Goal: Entertainment & Leisure: Consume media (video, audio)

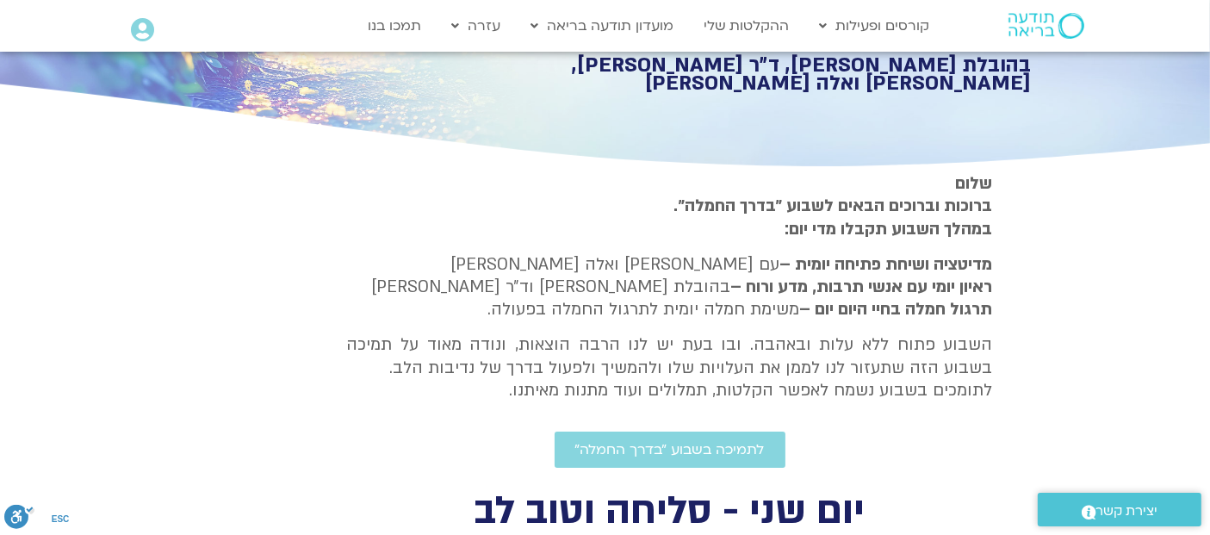
scroll to position [77, 0]
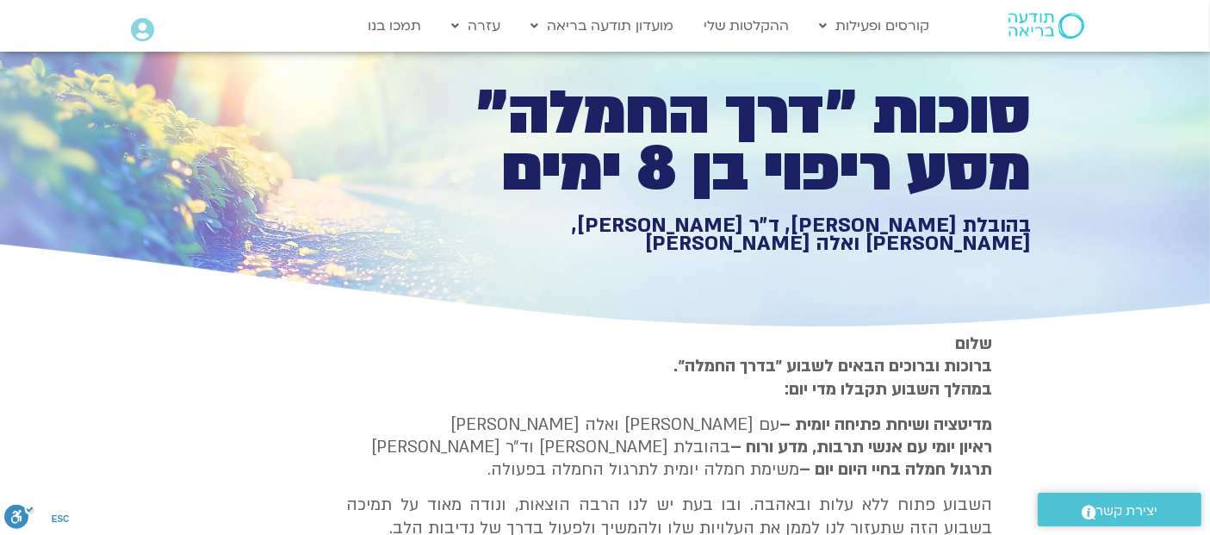
type input "2817.733333"
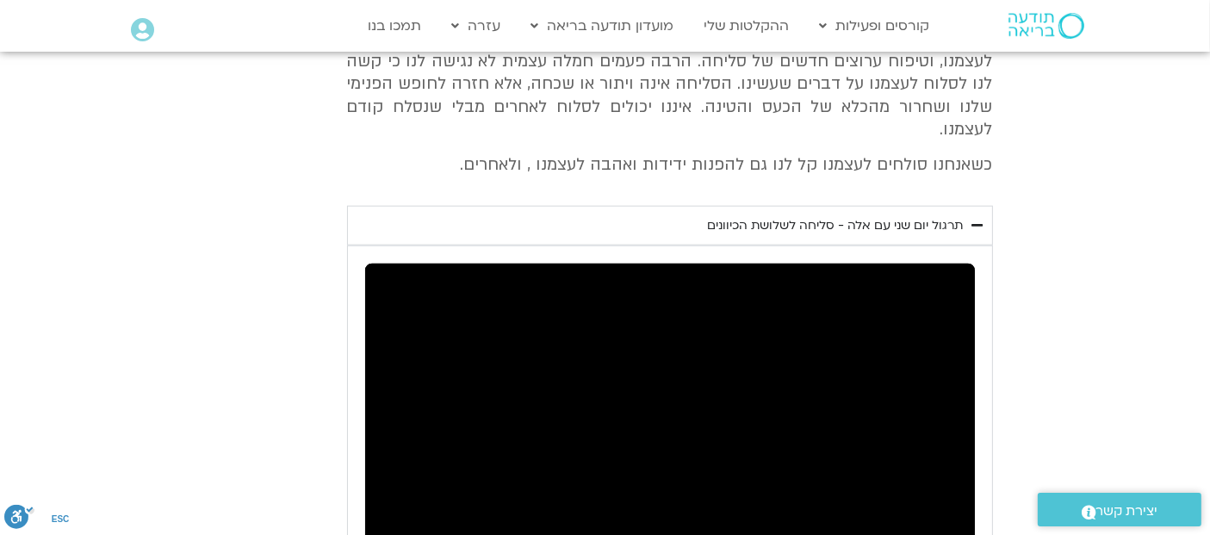
scroll to position [2183, 0]
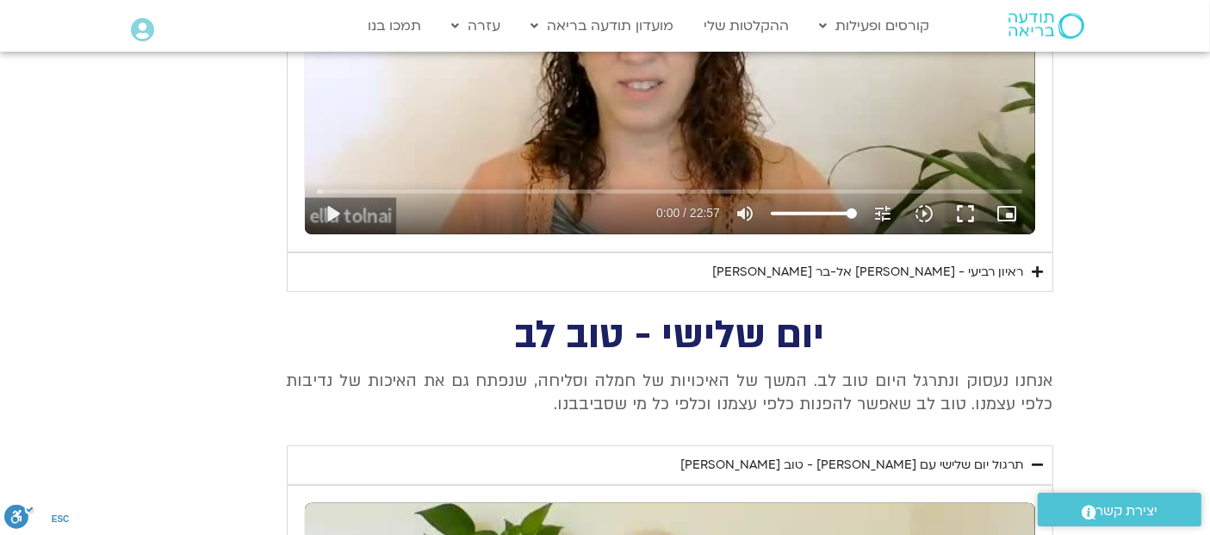
scroll to position [1024, 0]
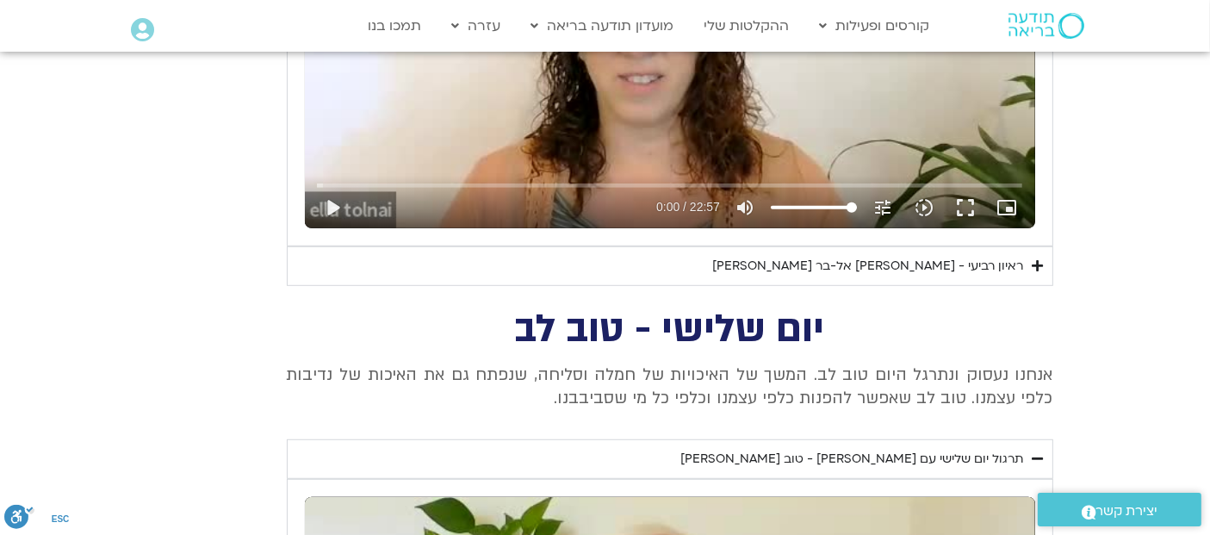
click at [1036, 259] on icon "Accordion. Open links with Enter or Space, close with Escape, and navigate with…" at bounding box center [1038, 265] width 11 height 13
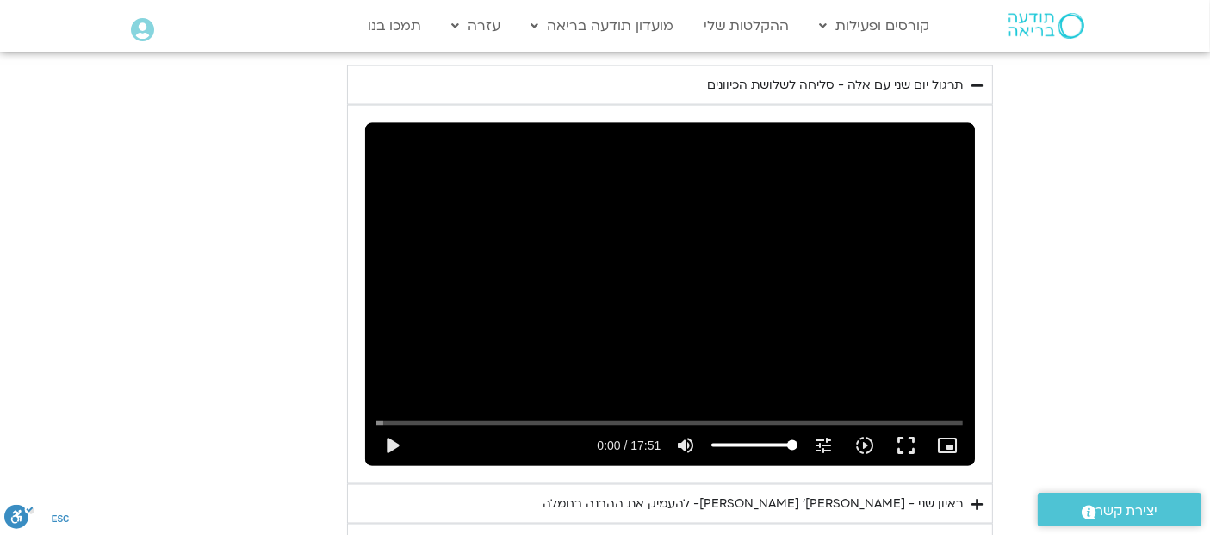
scroll to position [2786, 0]
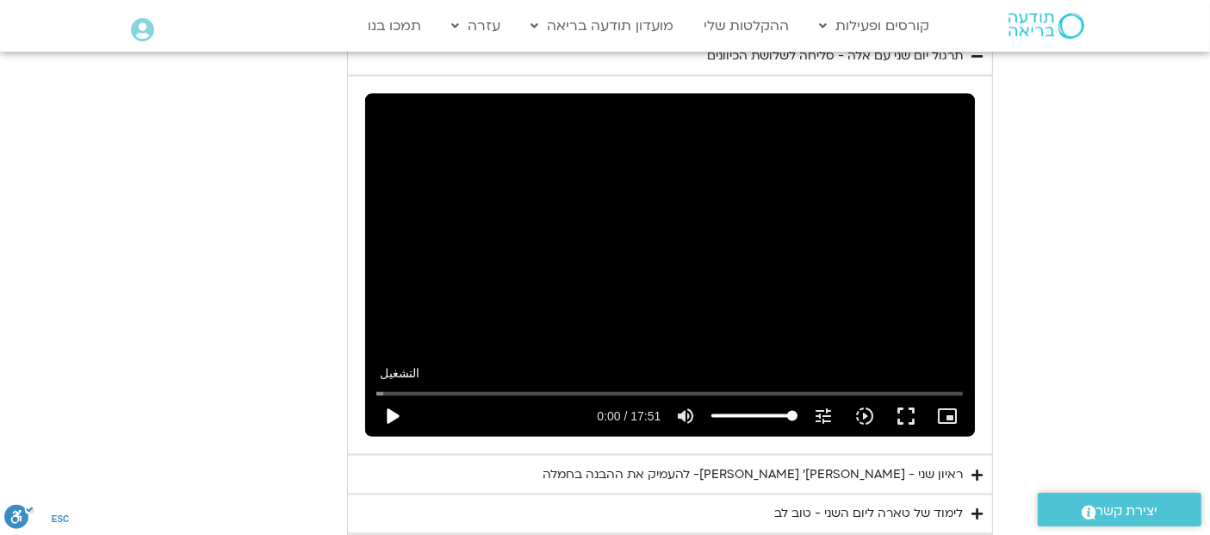
click at [390, 395] on button "play_arrow" at bounding box center [391, 415] width 41 height 41
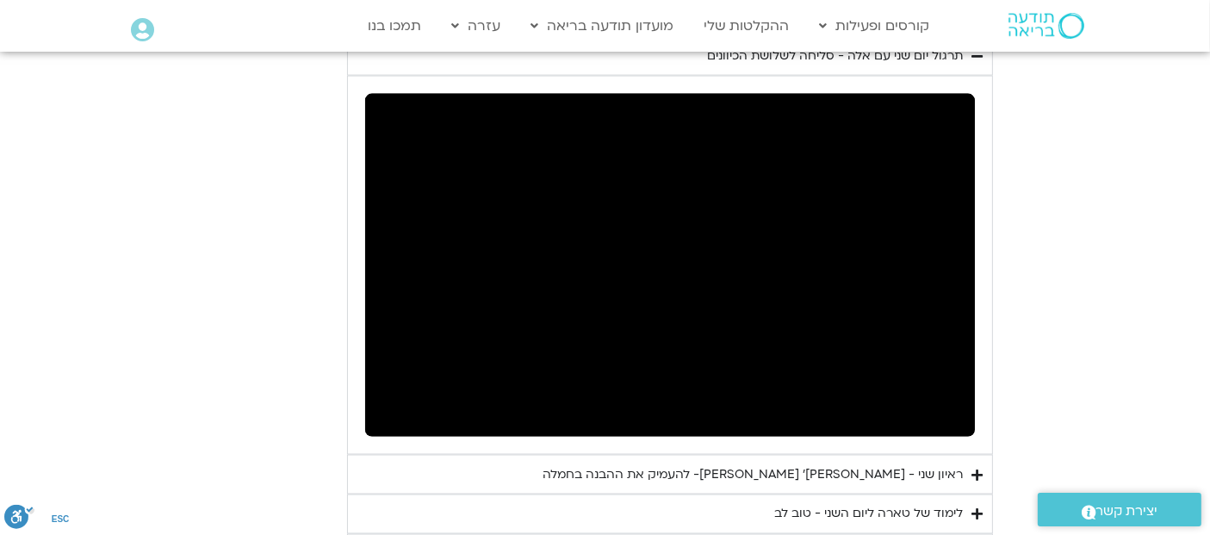
click at [949, 406] on icon "picture_in_picture_alt" at bounding box center [947, 416] width 21 height 21
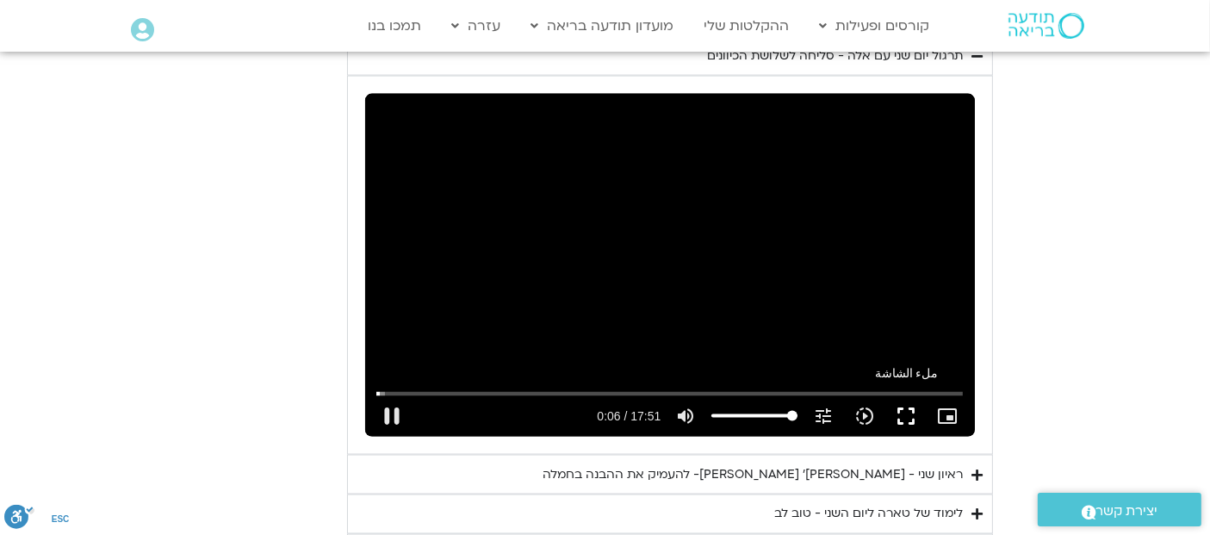
click at [913, 395] on button "fullscreen" at bounding box center [906, 415] width 41 height 41
click at [899, 395] on button "fullscreen" at bounding box center [906, 415] width 41 height 41
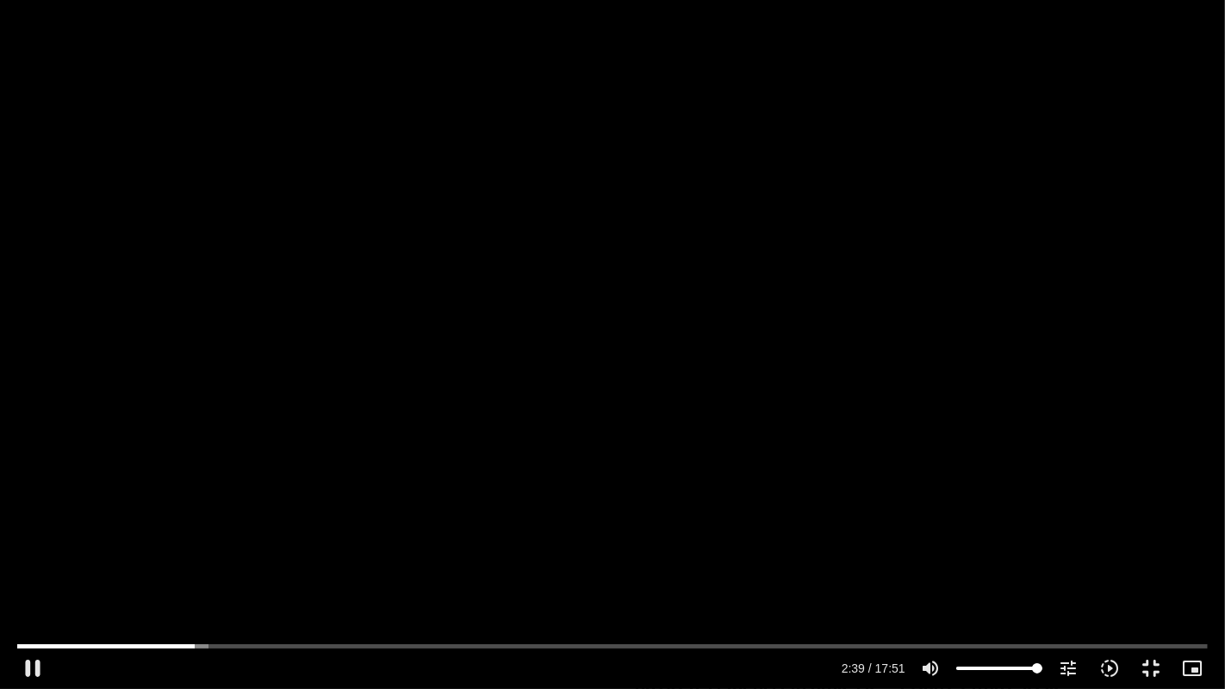
click at [632, 392] on div "تخطّي الإعلان 17:51 pause 2:39 / 17:51 volume_up كتم الصوت tune درجة الدقة تلقا…" at bounding box center [612, 344] width 1225 height 689
click at [711, 383] on div "تخطّي الإعلان 17:51 play_arrow 2:39 / 17:51 volume_up كتم الصوت tune درجة الدقة…" at bounding box center [612, 344] width 1225 height 689
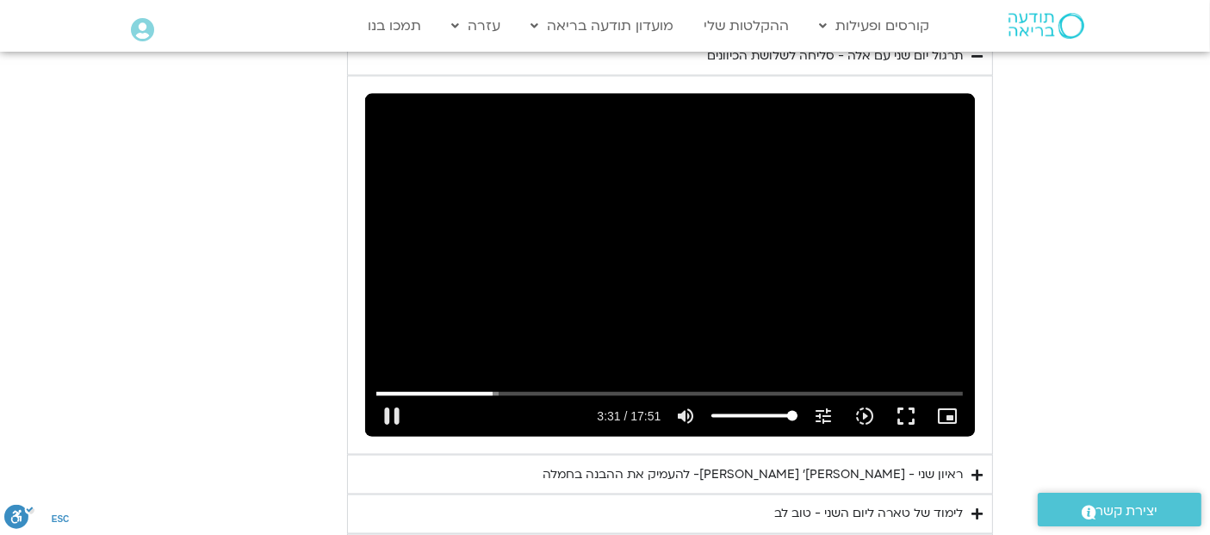
click at [677, 204] on div "تخطّي الإعلان 16:55 pause 3:31 / 17:51 volume_up كتم الصوت tune درجة الدقة تلقا…" at bounding box center [670, 265] width 610 height 343
type input "212.08665"
